Goal: Task Accomplishment & Management: Use online tool/utility

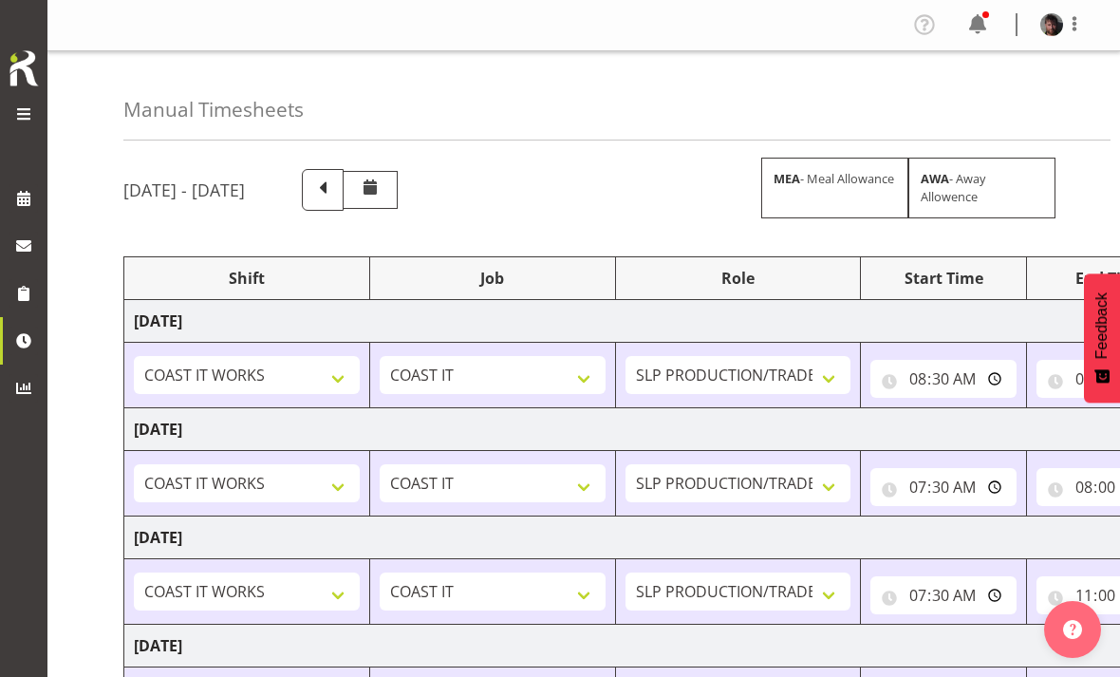
select select "50819"
select select "47"
select select "50819"
select select "47"
select select "50819"
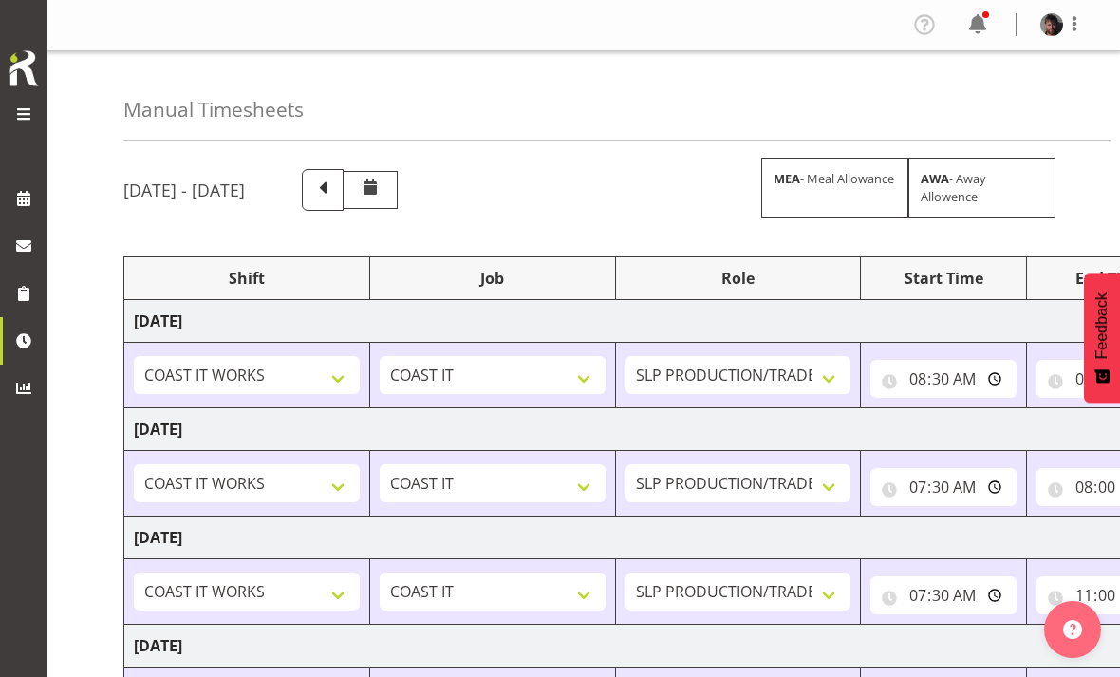
select select "47"
select select "50819"
select select "47"
select select "50819"
select select "47"
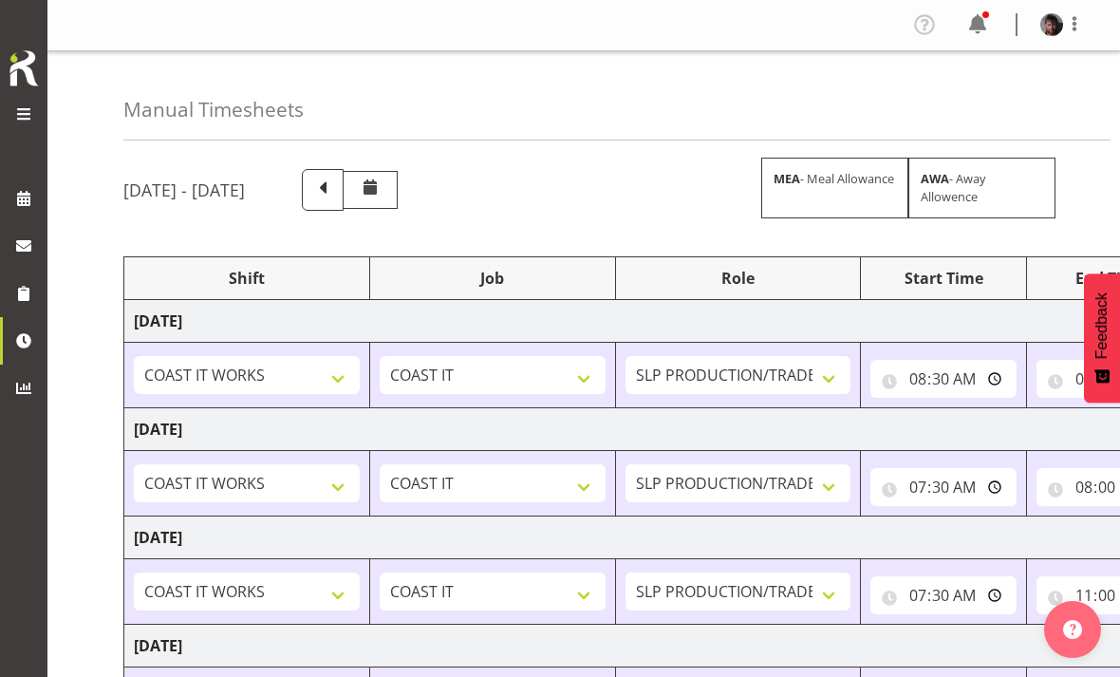
select select "50819"
select select "47"
select select "50819"
select select "47"
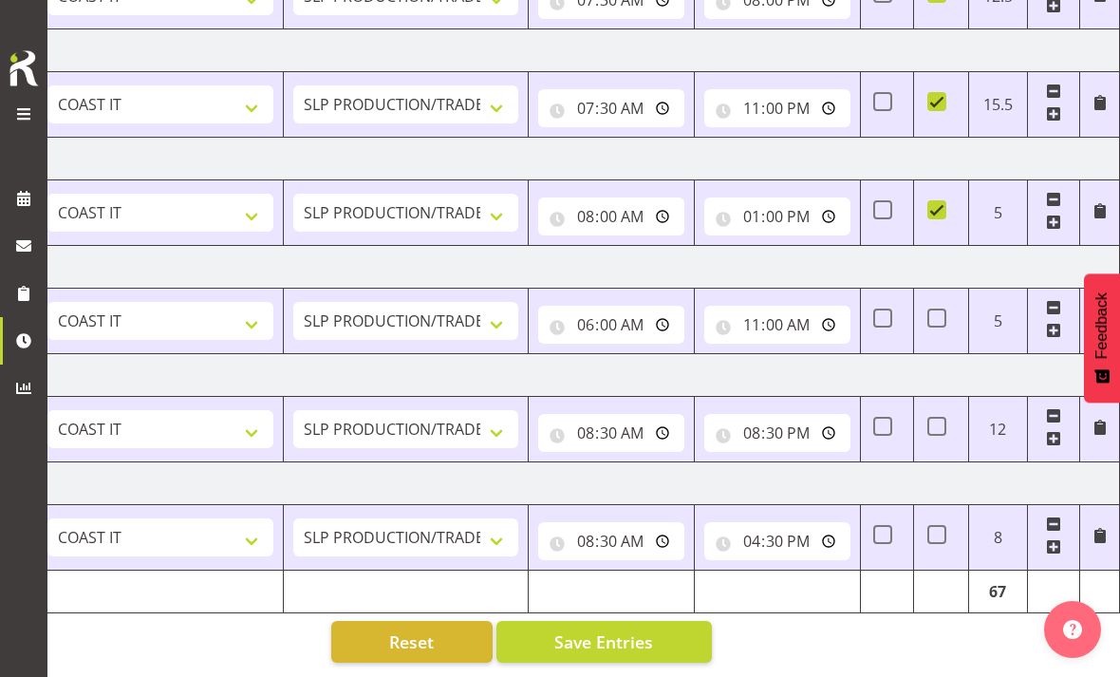
scroll to position [0, 285]
